Goal: Task Accomplishment & Management: Manage account settings

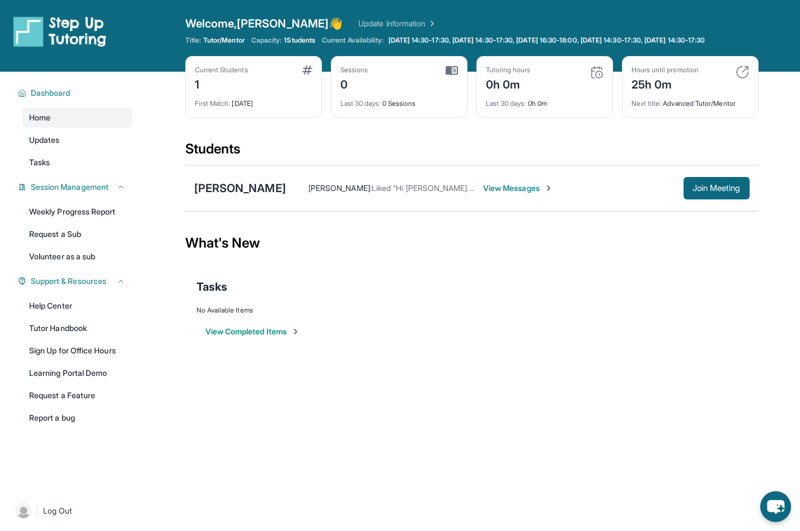
click at [508, 194] on span "View Messages" at bounding box center [518, 188] width 70 height 11
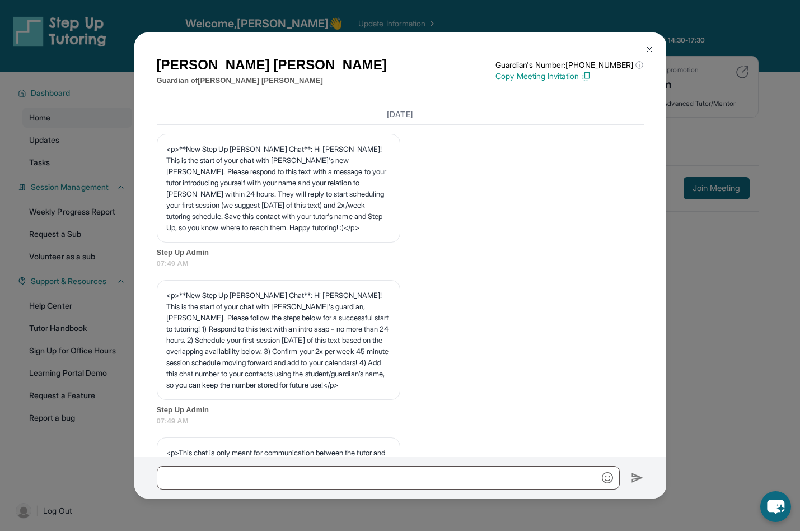
scroll to position [869, 0]
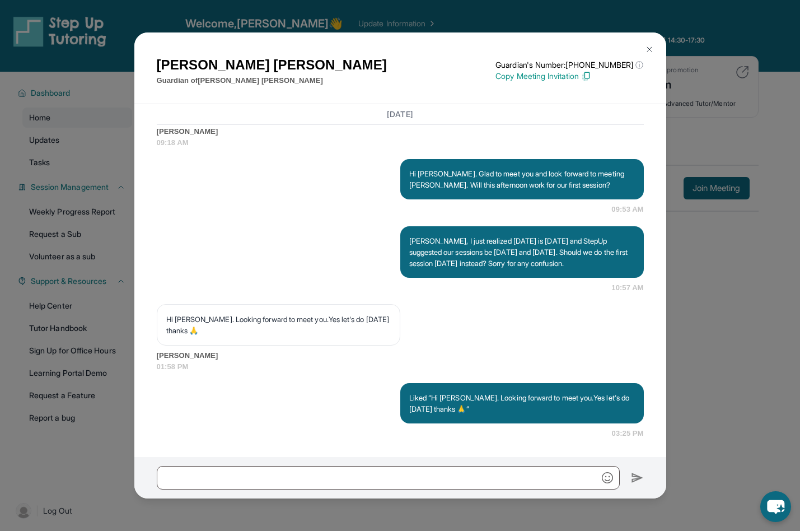
click at [649, 49] on img at bounding box center [649, 49] width 9 height 9
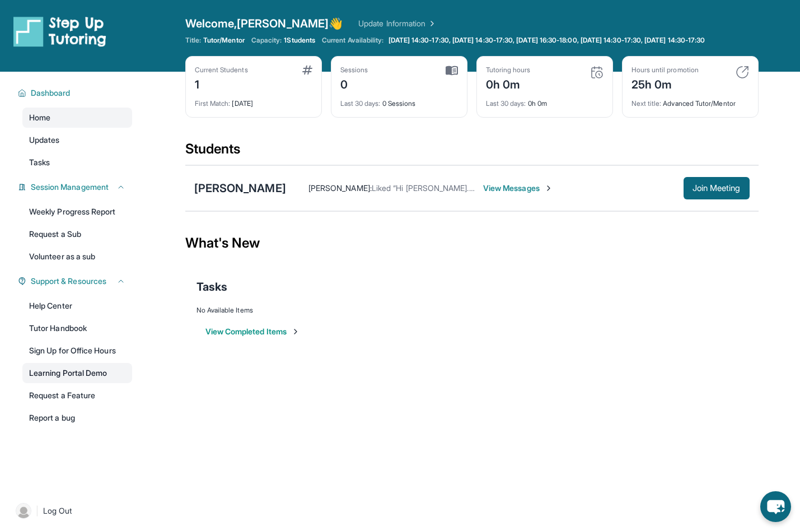
click at [67, 381] on link "Learning Portal Demo" at bounding box center [77, 373] width 110 height 20
click at [45, 168] on span "Tasks" at bounding box center [39, 162] width 21 height 11
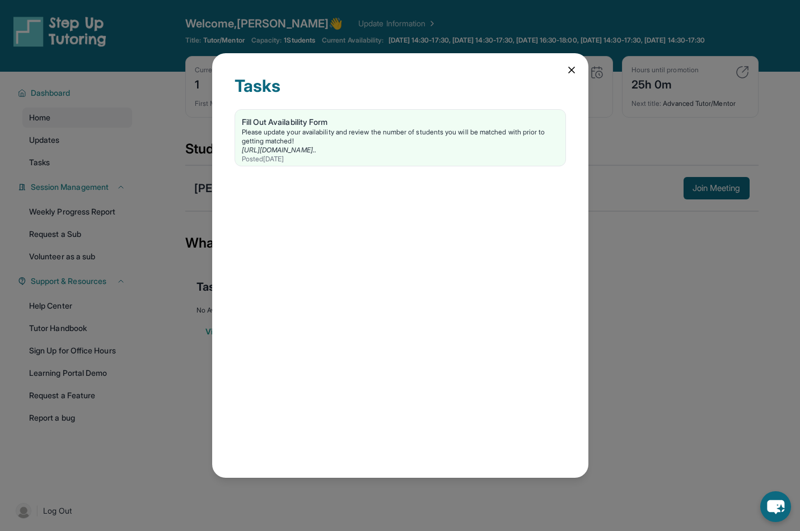
click at [567, 69] on icon at bounding box center [571, 69] width 11 height 11
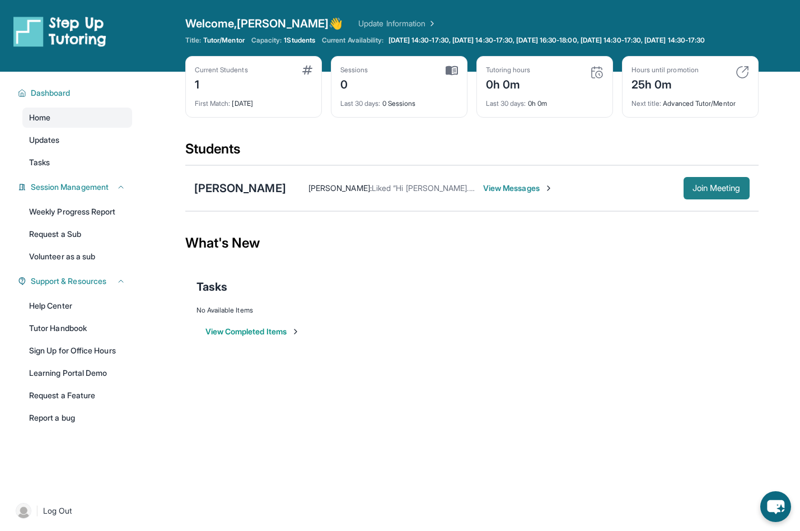
click at [709, 191] on span "Join Meeting" at bounding box center [717, 188] width 48 height 7
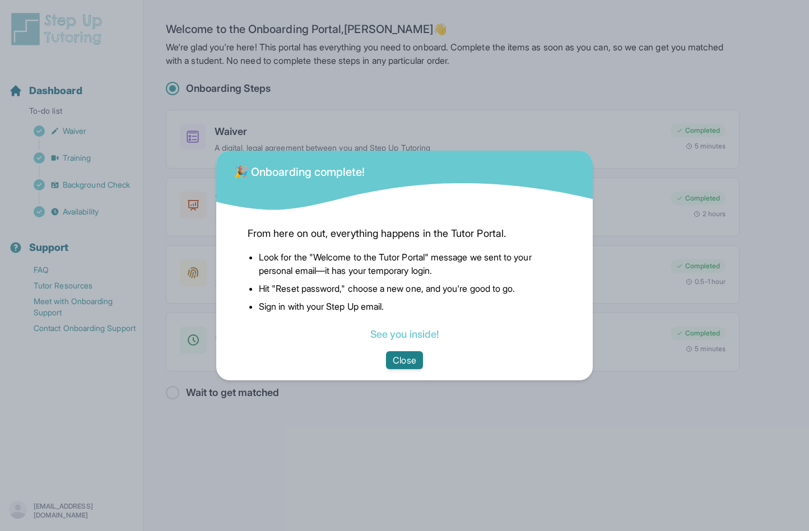
click at [406, 359] on button "Close" at bounding box center [404, 360] width 36 height 18
click at [405, 358] on button "Close" at bounding box center [404, 360] width 36 height 18
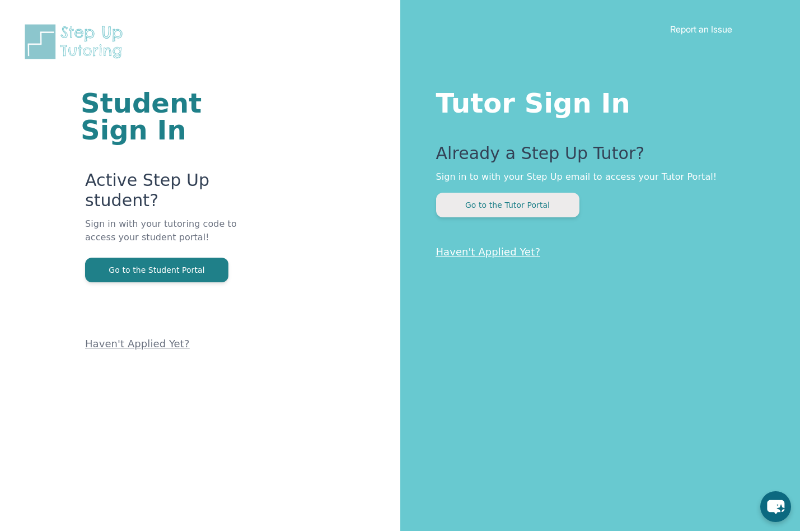
click at [496, 204] on button "Go to the Tutor Portal" at bounding box center [507, 205] width 143 height 25
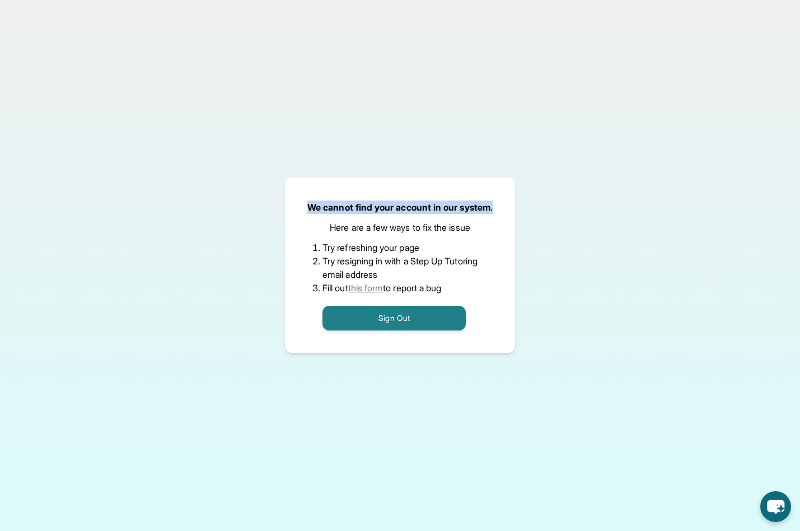
drag, startPoint x: 309, startPoint y: 208, endPoint x: 504, endPoint y: 210, distance: 194.9
click at [504, 210] on div "We cannot find your account in our system. Here are a few ways to fix the issue…" at bounding box center [400, 265] width 230 height 175
click at [375, 287] on link "this form" at bounding box center [365, 287] width 35 height 11
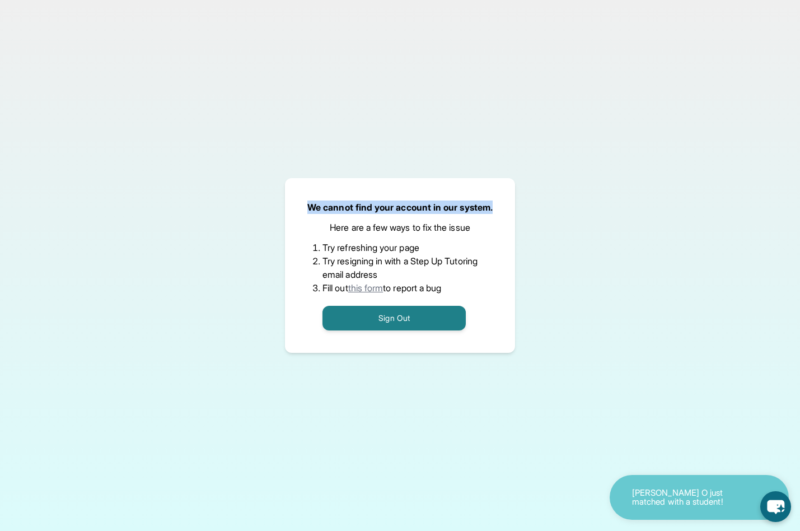
click at [303, 214] on div "We cannot find your account in our system. Here are a few ways to fix the issue…" at bounding box center [400, 265] width 230 height 175
click at [308, 206] on div "We cannot find your account in our system. Here are a few ways to fix the issue…" at bounding box center [400, 265] width 230 height 175
drag, startPoint x: 308, startPoint y: 205, endPoint x: 498, endPoint y: 213, distance: 190.0
click at [498, 213] on div "We cannot find your account in our system. Here are a few ways to fix the issue…" at bounding box center [400, 265] width 230 height 175
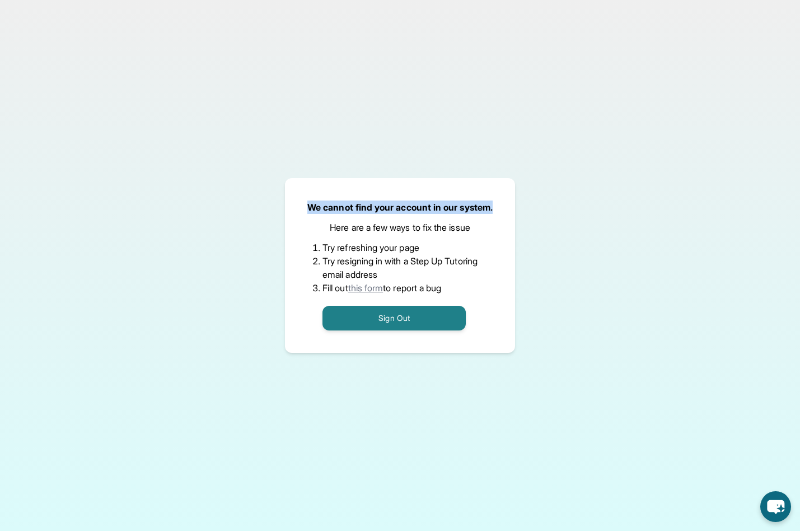
copy p "We cannot find your account in our system."
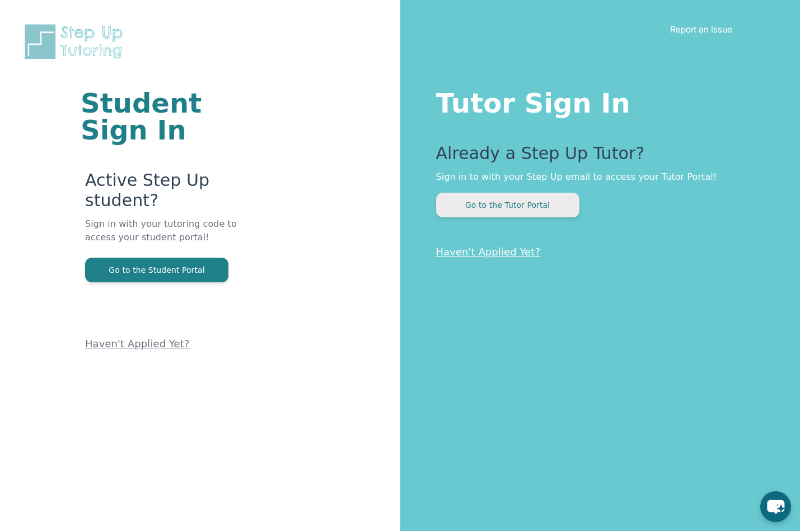
click at [493, 203] on button "Go to the Tutor Portal" at bounding box center [507, 205] width 143 height 25
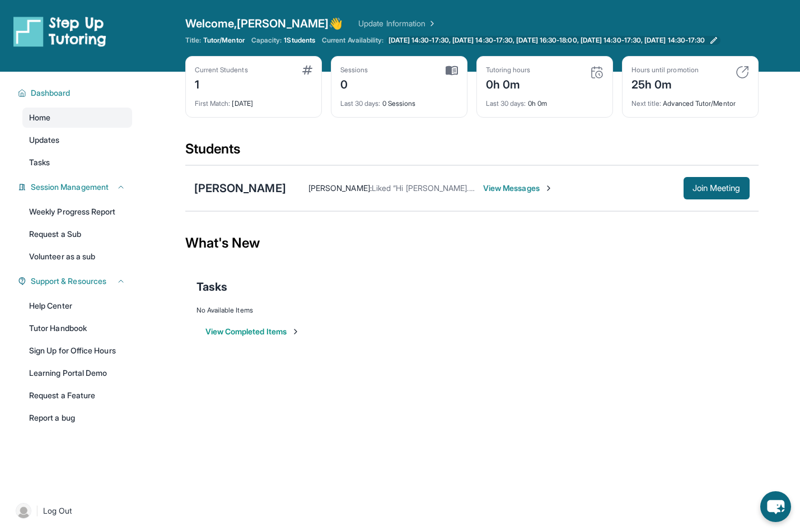
scroll to position [7, 0]
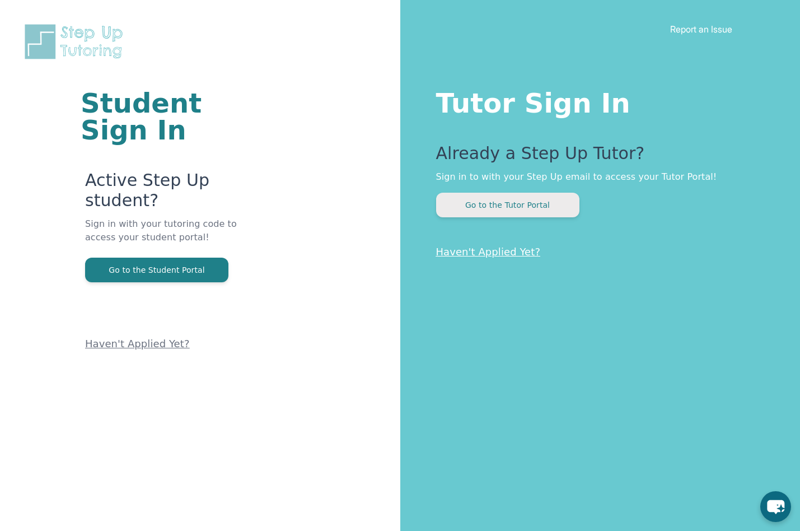
click at [515, 207] on button "Go to the Tutor Portal" at bounding box center [507, 205] width 143 height 25
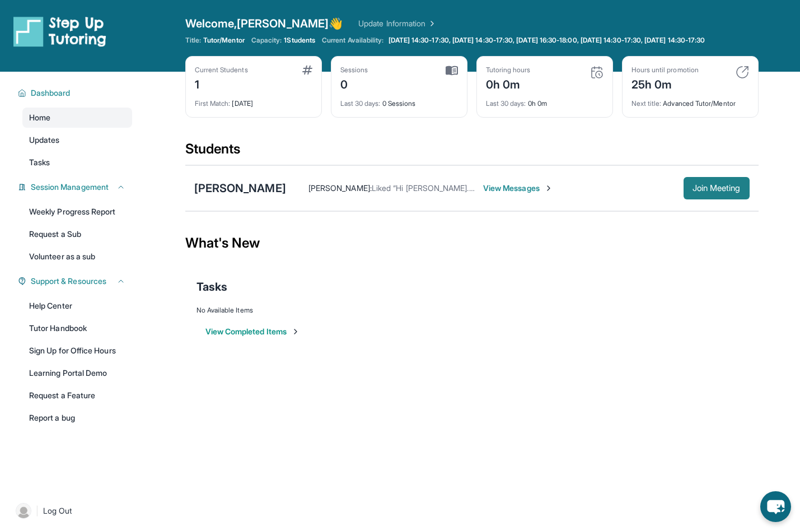
click at [695, 191] on span "Join Meeting" at bounding box center [717, 188] width 48 height 7
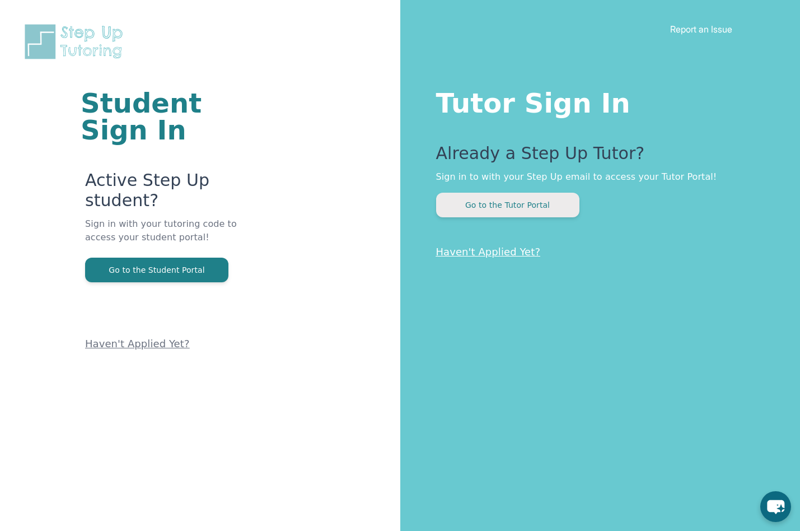
click at [522, 204] on button "Go to the Tutor Portal" at bounding box center [507, 205] width 143 height 25
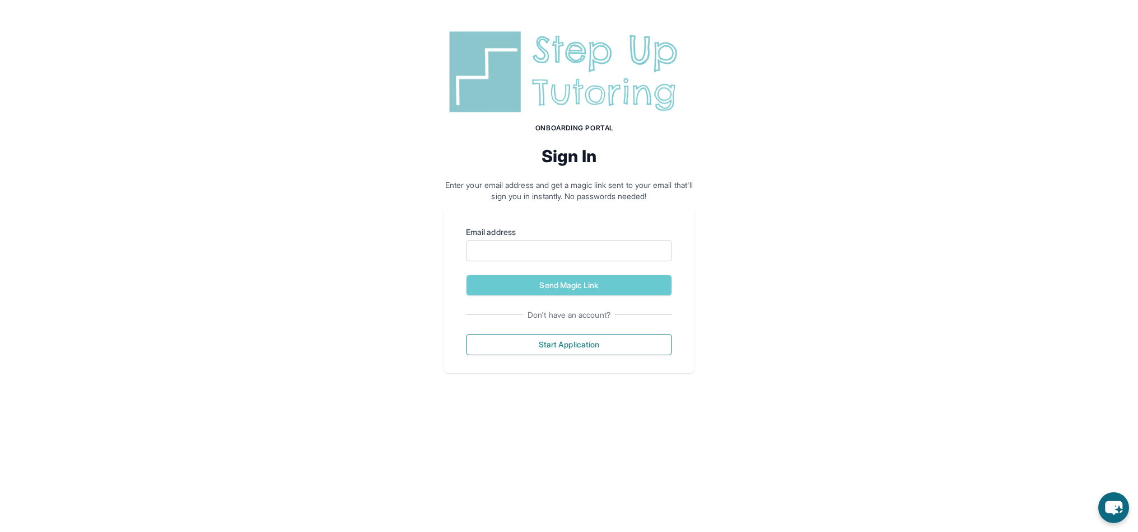
click at [488, 254] on input "Email address" at bounding box center [569, 250] width 206 height 21
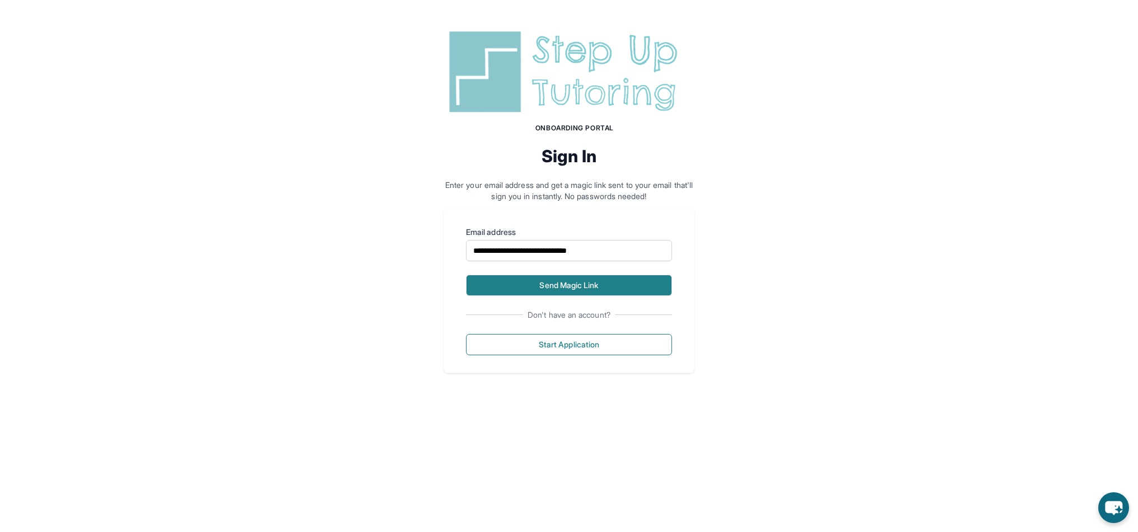
click at [526, 284] on button "Send Magic Link" at bounding box center [569, 285] width 206 height 21
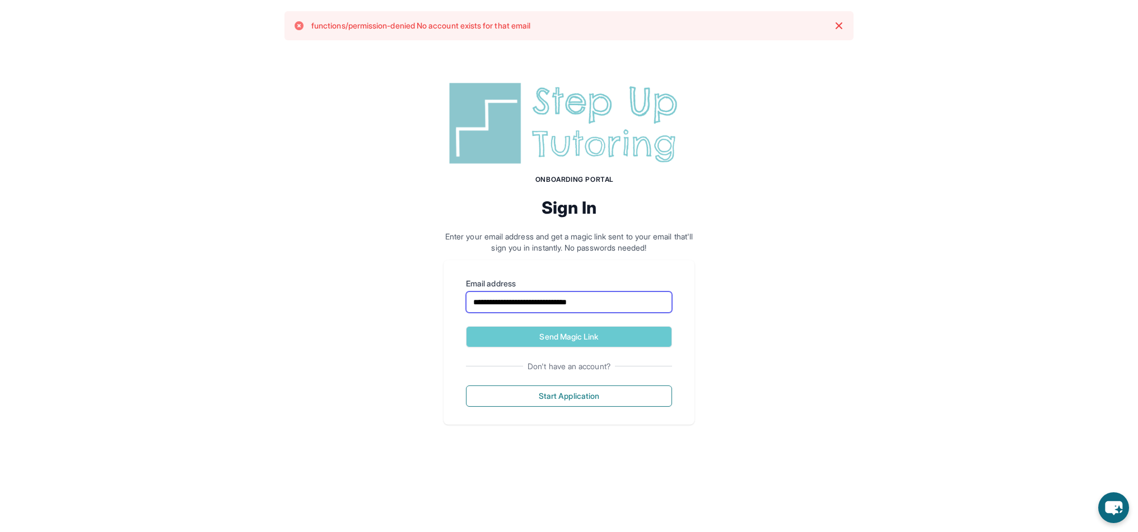
click at [606, 302] on input "**********" at bounding box center [569, 302] width 206 height 21
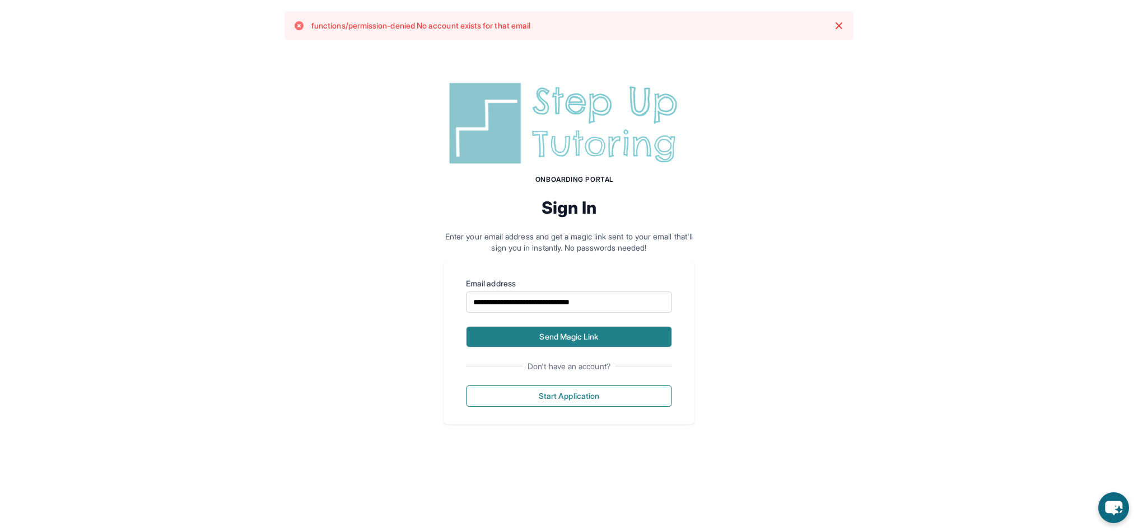
click at [598, 334] on button "Send Magic Link" at bounding box center [569, 336] width 206 height 21
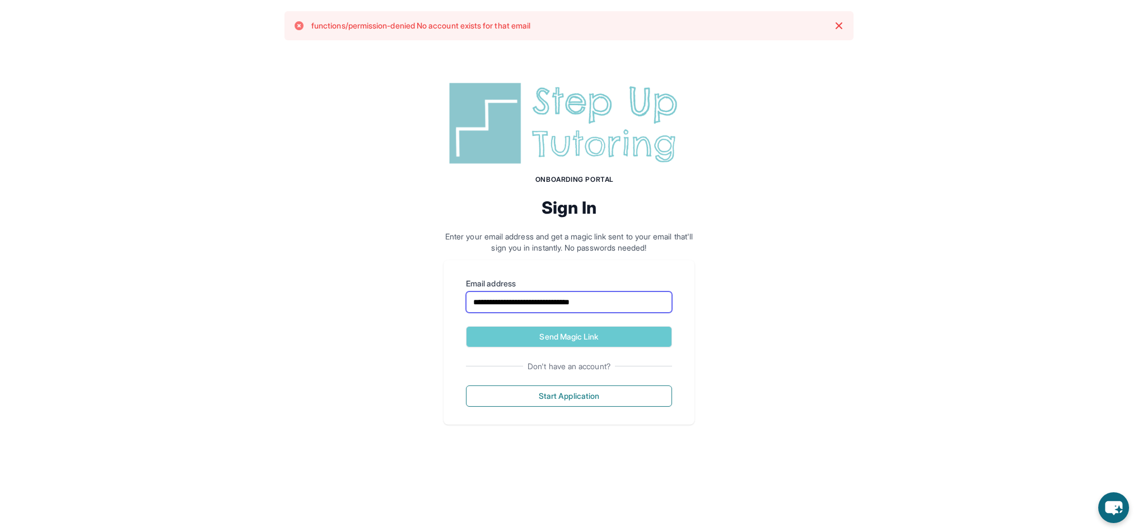
click at [618, 301] on input "**********" at bounding box center [569, 302] width 206 height 21
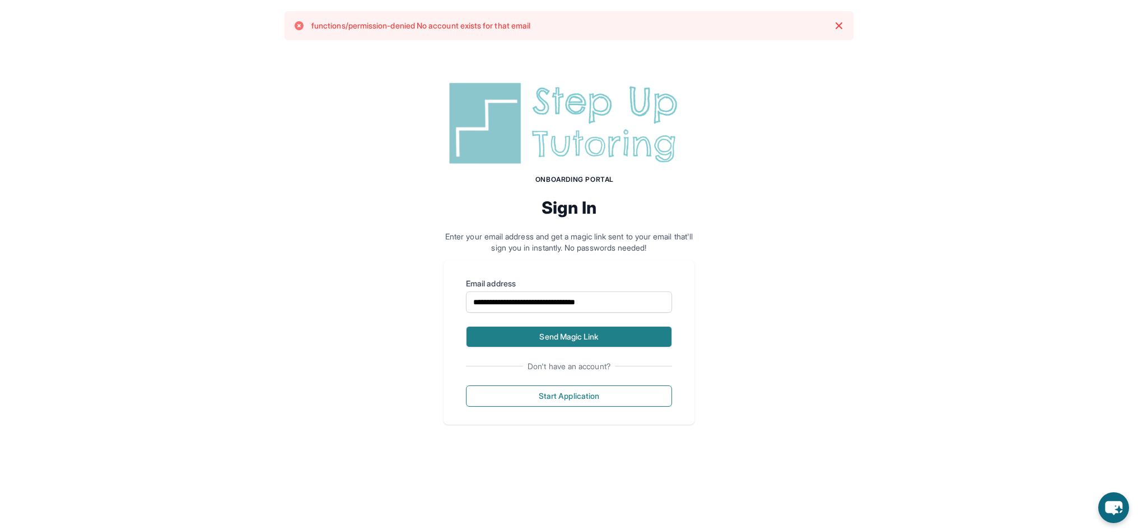
click at [613, 334] on button "Send Magic Link" at bounding box center [569, 336] width 206 height 21
click at [575, 335] on button "Send Magic Link" at bounding box center [569, 336] width 206 height 21
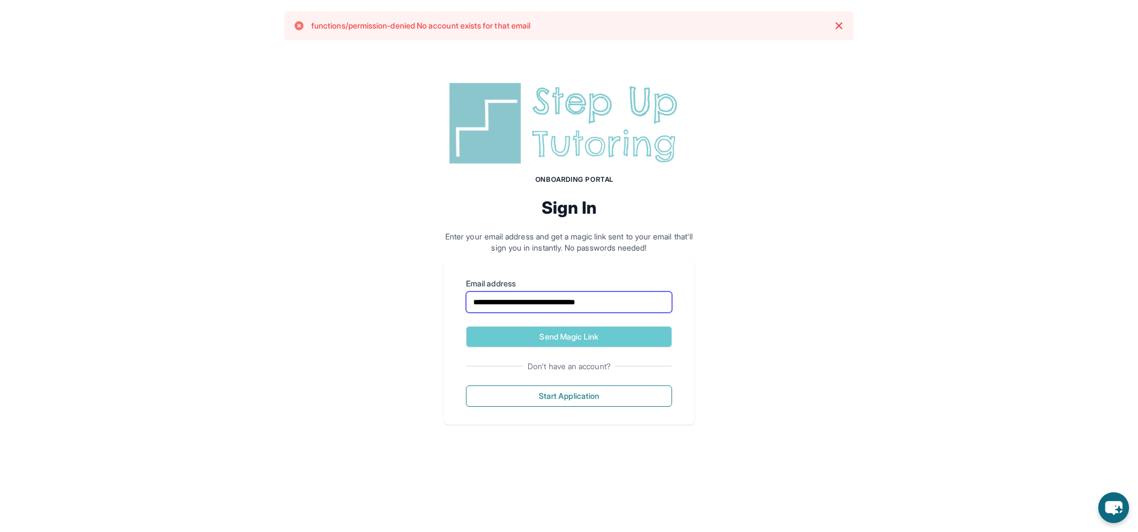
click at [608, 305] on input "**********" at bounding box center [569, 302] width 206 height 21
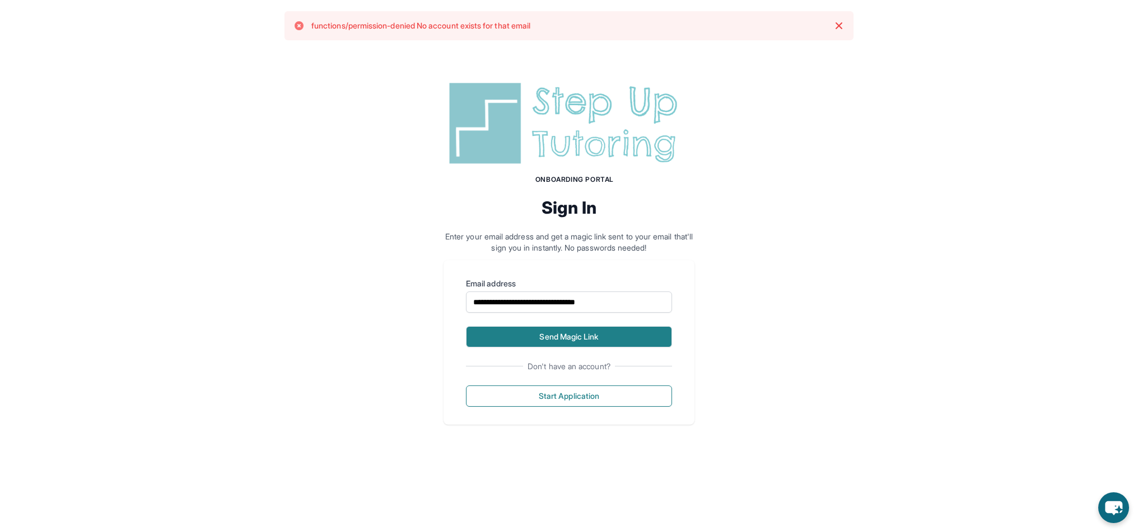
click at [601, 333] on button "Send Magic Link" at bounding box center [569, 336] width 206 height 21
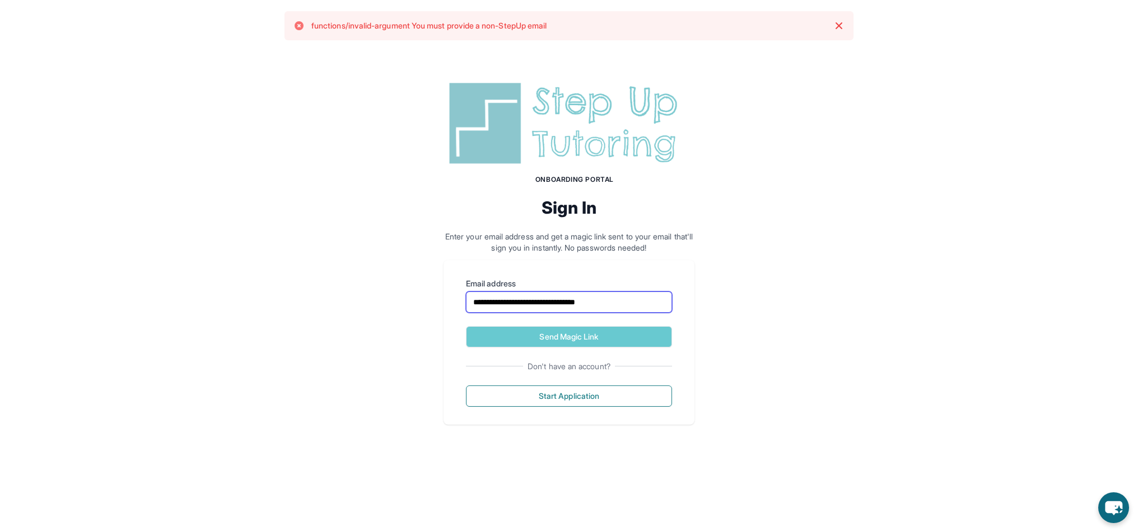
click at [631, 300] on input "**********" at bounding box center [569, 302] width 206 height 21
drag, startPoint x: 631, startPoint y: 300, endPoint x: 461, endPoint y: 304, distance: 170.3
click at [461, 304] on div "**********" at bounding box center [568, 342] width 251 height 165
type input "**********"
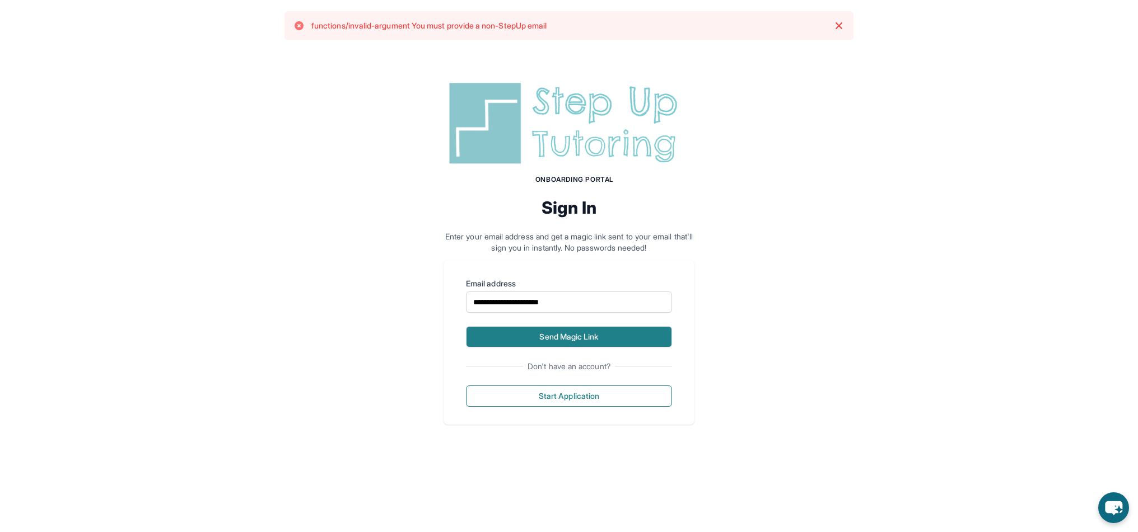
click at [552, 334] on button "Send Magic Link" at bounding box center [569, 336] width 206 height 21
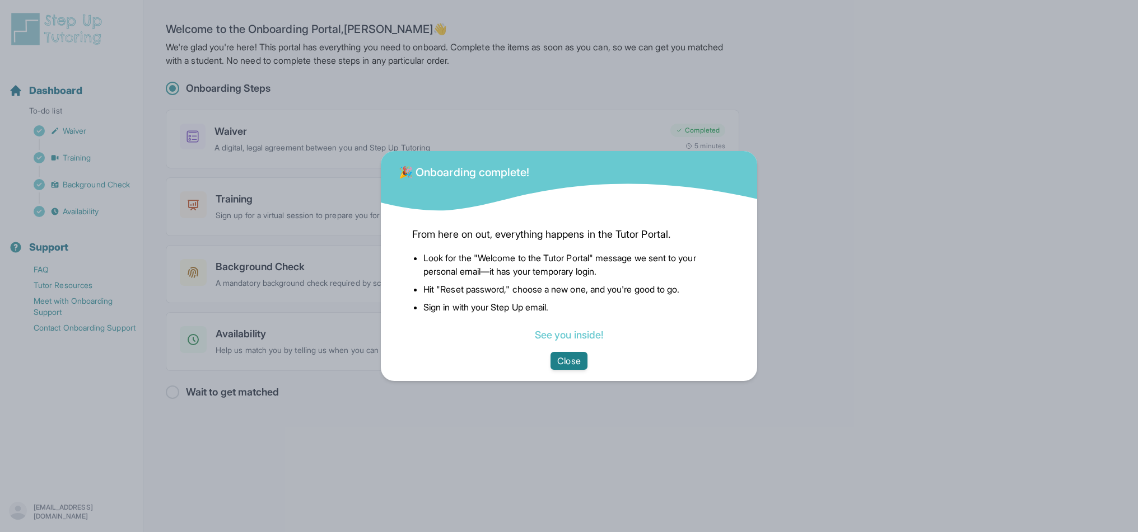
click at [577, 359] on button "Close" at bounding box center [568, 361] width 36 height 18
click at [578, 358] on button "Close" at bounding box center [568, 361] width 36 height 18
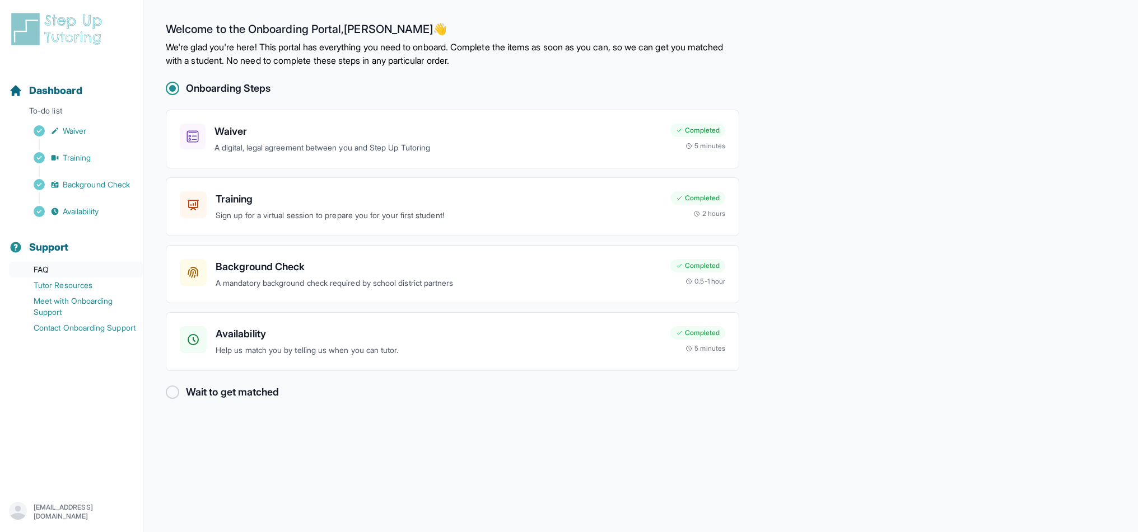
click at [39, 269] on link "FAQ" at bounding box center [76, 270] width 134 height 16
